Goal: Task Accomplishment & Management: Manage account settings

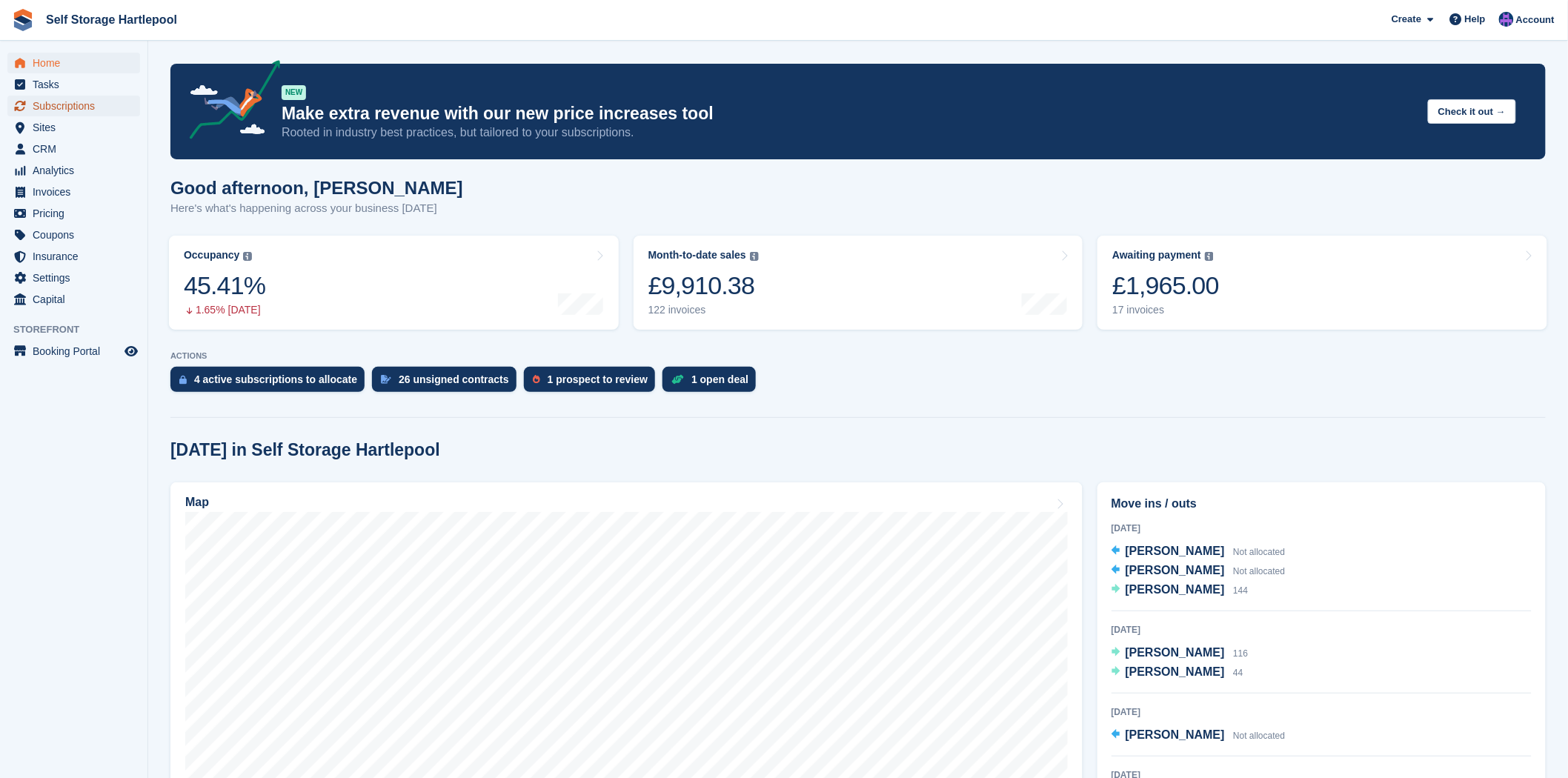
click at [69, 105] on span "Subscriptions" at bounding box center [77, 105] width 89 height 21
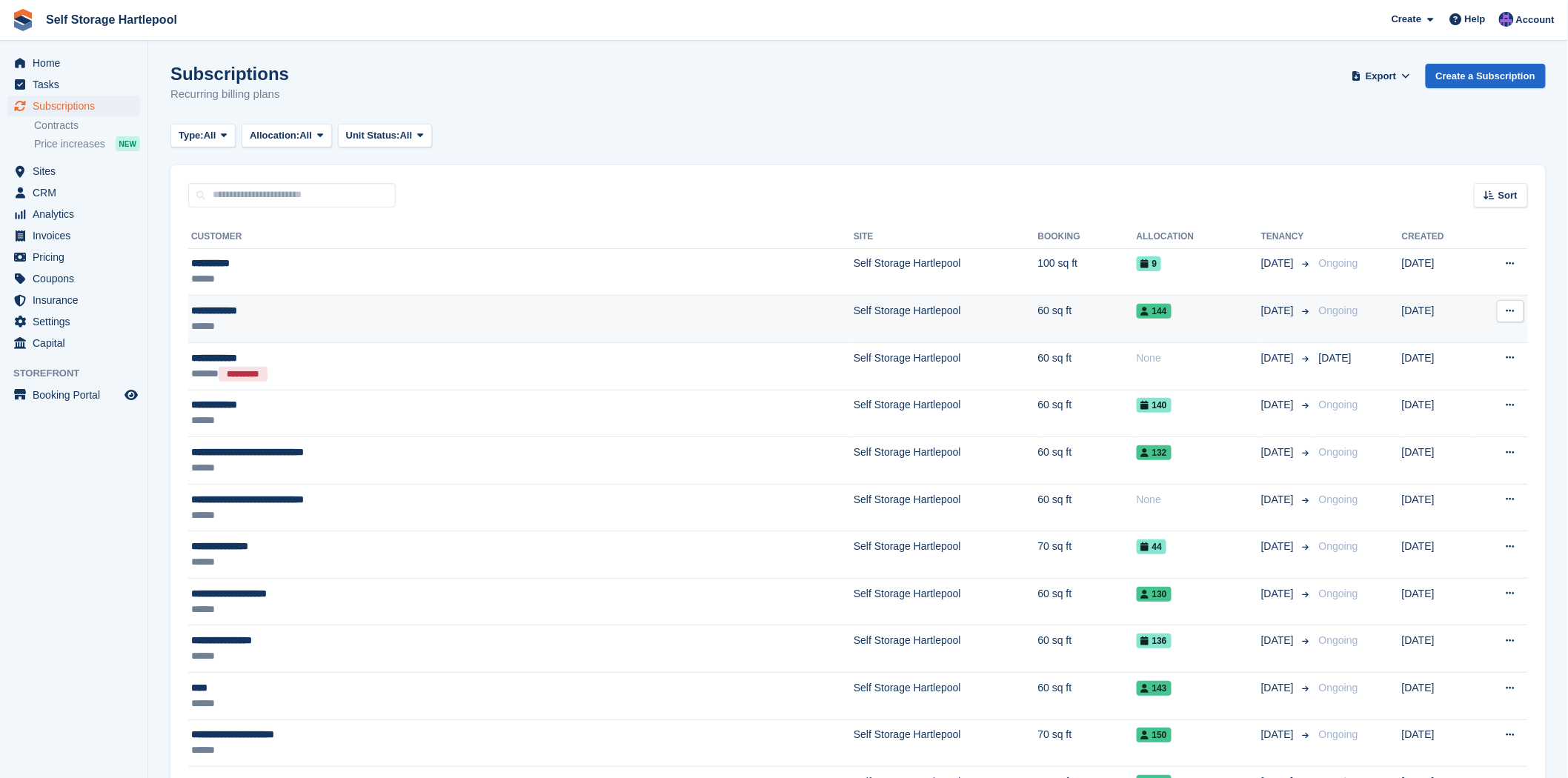
click at [382, 329] on div "******" at bounding box center [384, 326] width 384 height 16
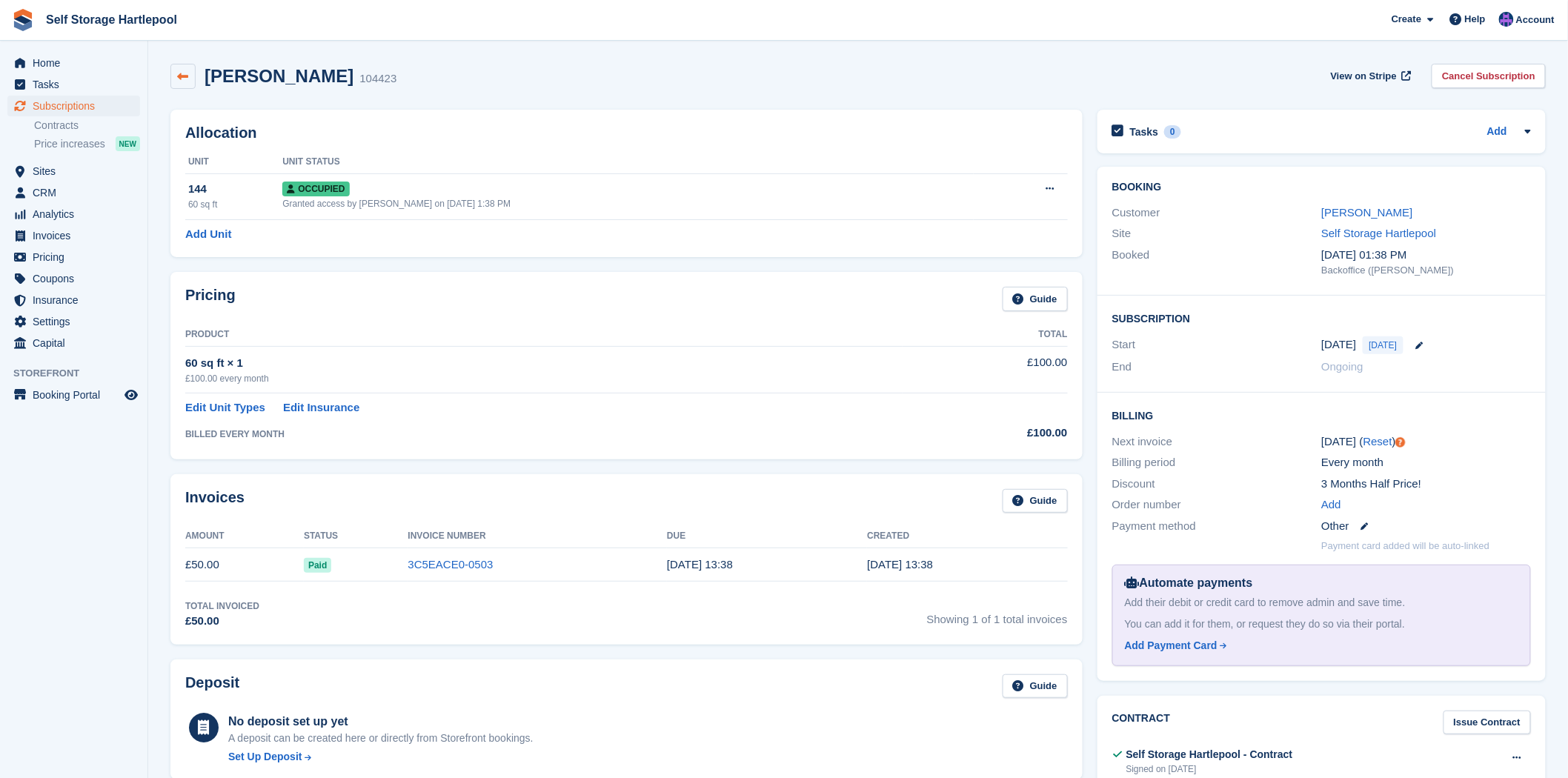
click at [176, 77] on link at bounding box center [183, 76] width 25 height 25
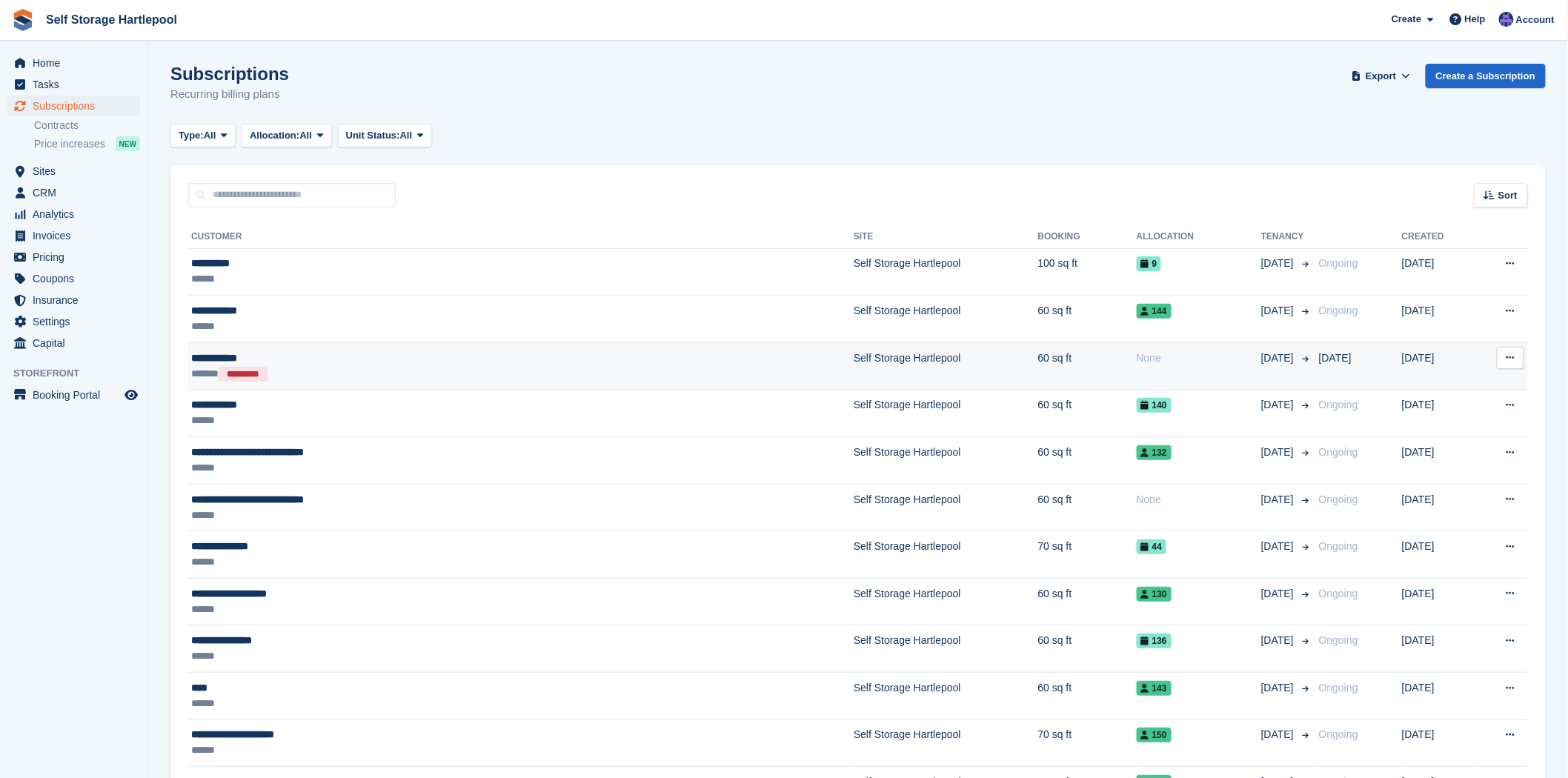
click at [463, 373] on div "****** *********" at bounding box center [384, 374] width 384 height 16
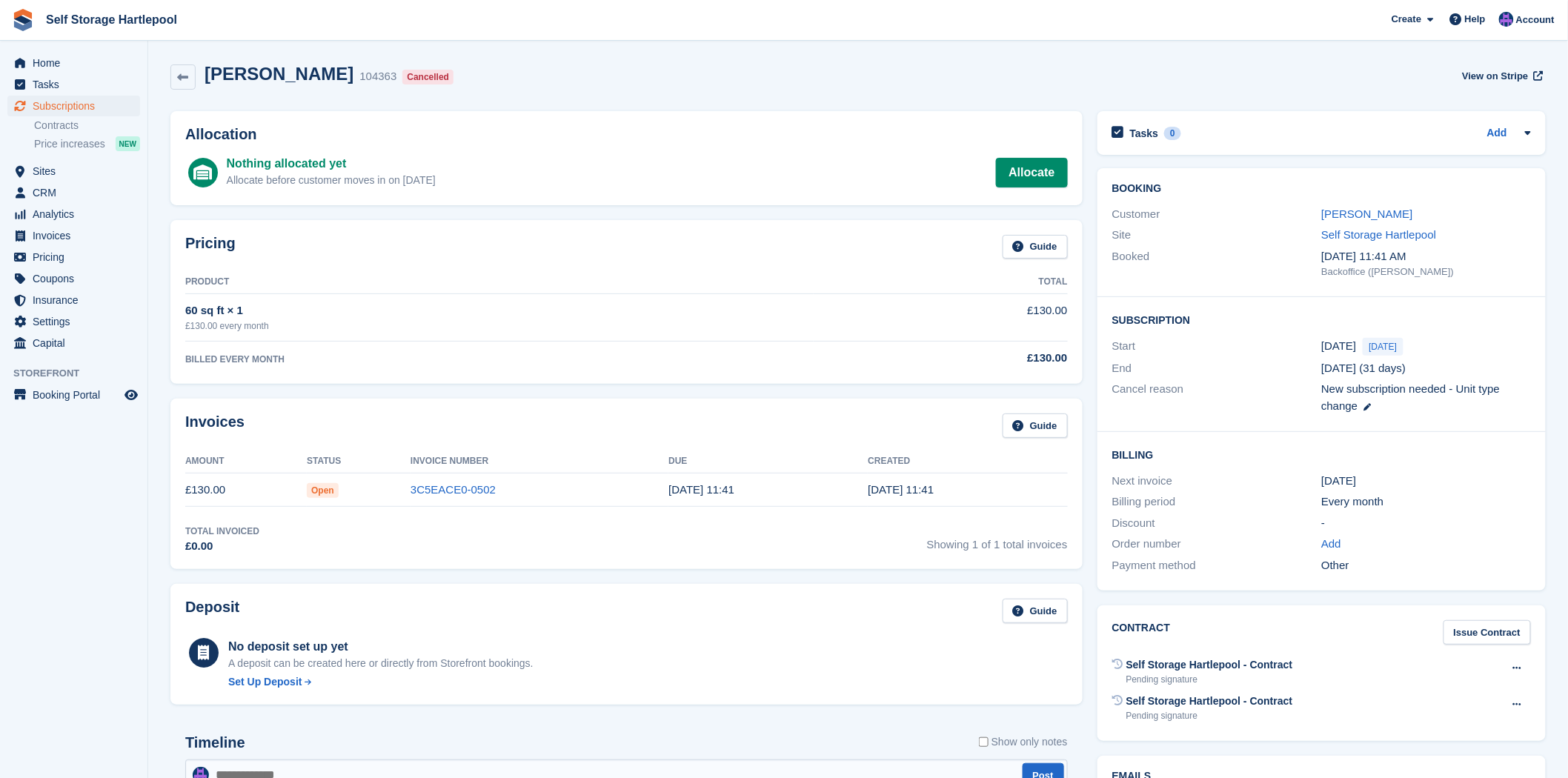
click at [224, 498] on td "£130.00" at bounding box center [246, 490] width 121 height 33
click at [441, 486] on link "3C5EACE0-0502" at bounding box center [453, 489] width 85 height 13
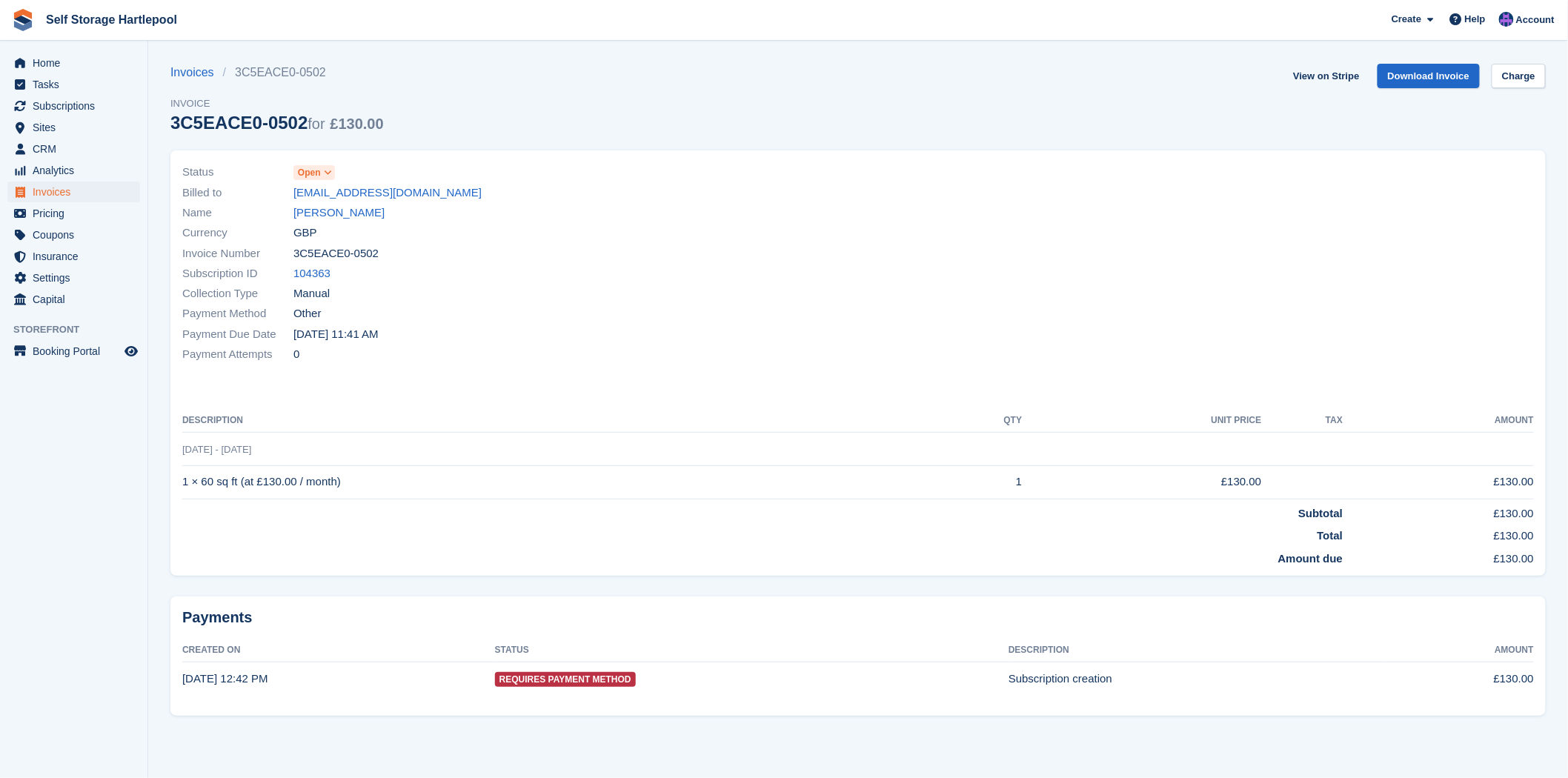
click at [327, 167] on span at bounding box center [328, 172] width 12 height 12
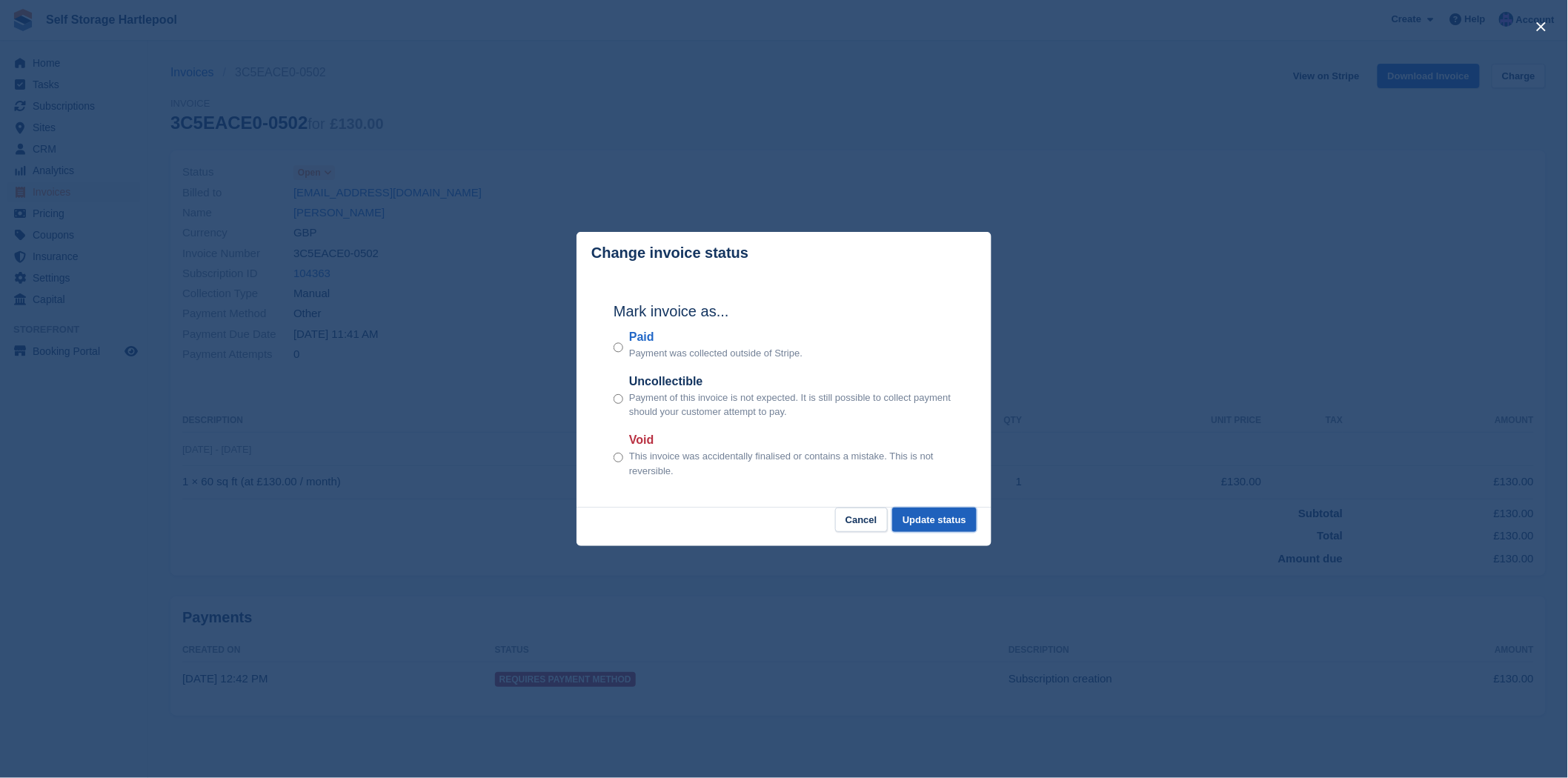
click at [929, 530] on button "Update status" at bounding box center [934, 519] width 84 height 24
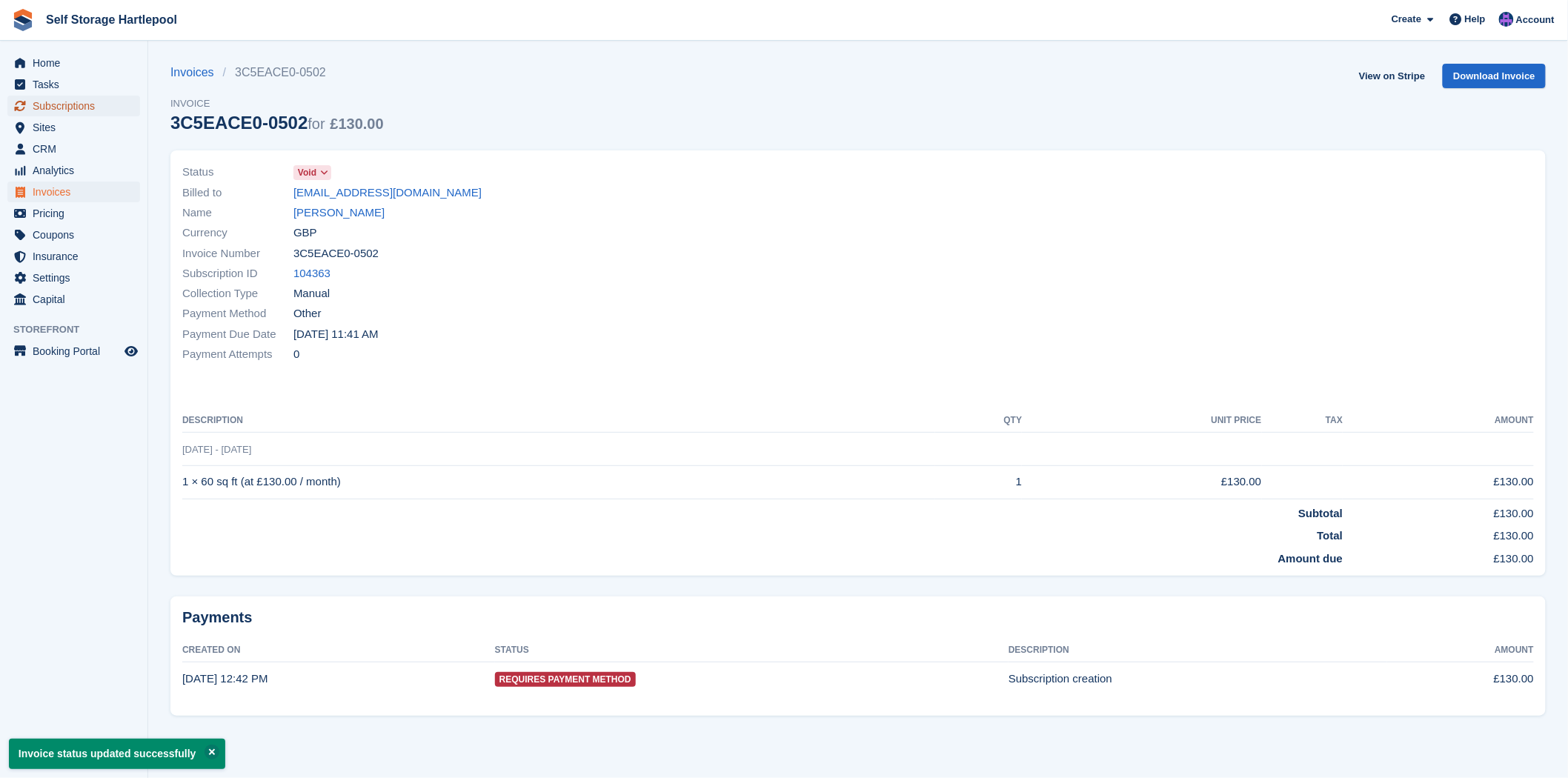
click at [69, 113] on span "Subscriptions" at bounding box center [77, 105] width 89 height 21
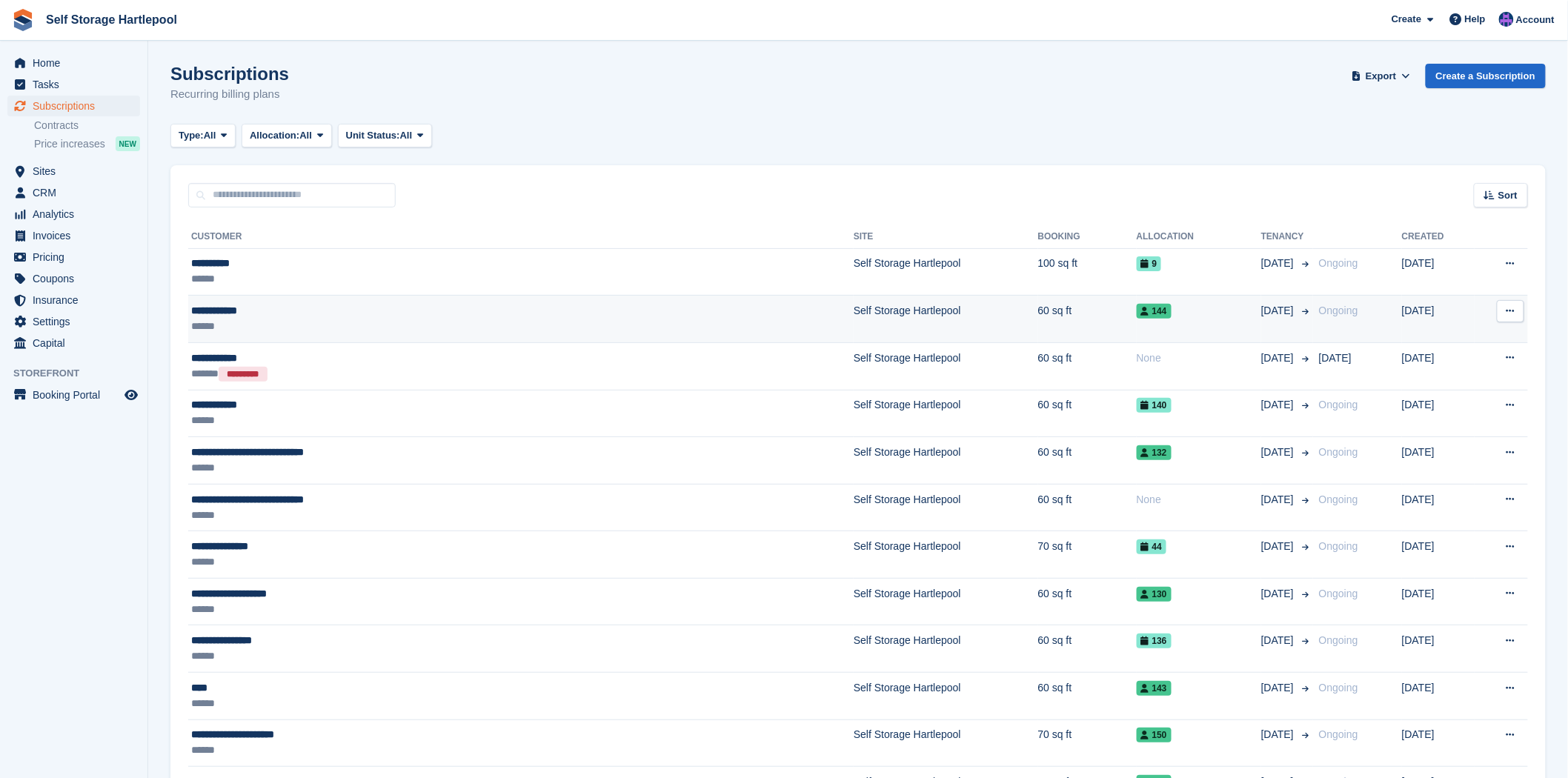
click at [853, 329] on td "Self Storage Hartlepool" at bounding box center [945, 319] width 185 height 48
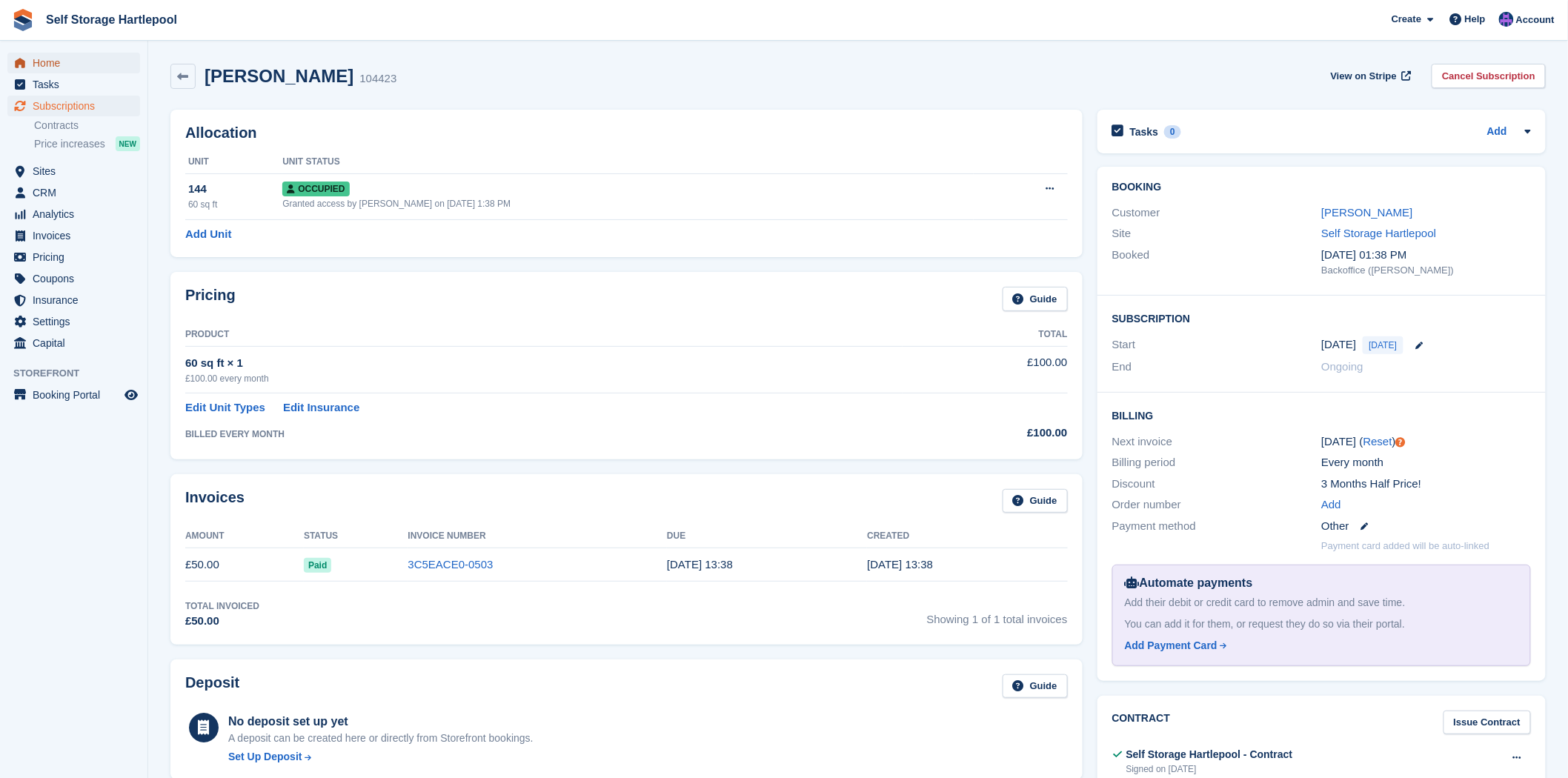
click at [54, 56] on span "Home" at bounding box center [77, 63] width 89 height 21
